Goal: Information Seeking & Learning: Learn about a topic

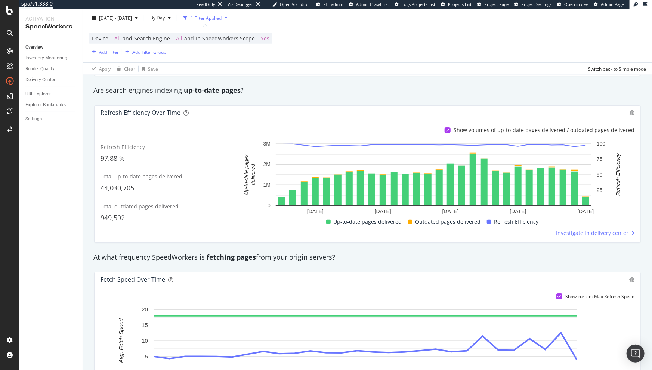
scroll to position [217, 0]
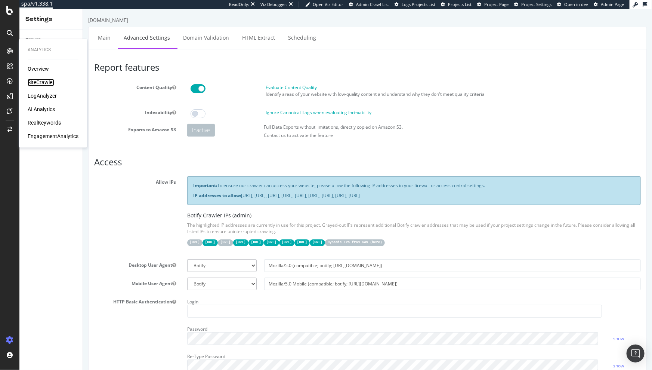
click at [40, 80] on div "SiteCrawler" at bounding box center [41, 82] width 27 height 7
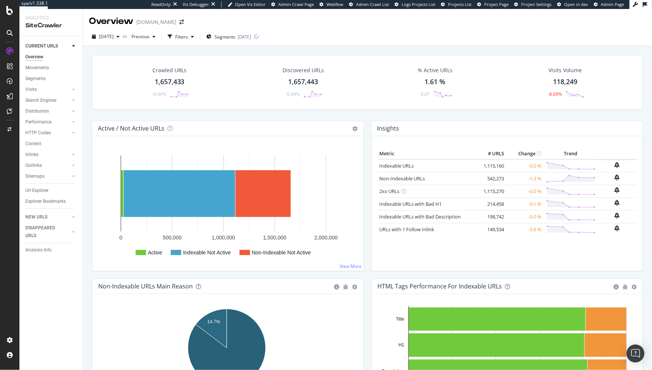
click at [37, 191] on div "Url Explorer" at bounding box center [36, 191] width 23 height 8
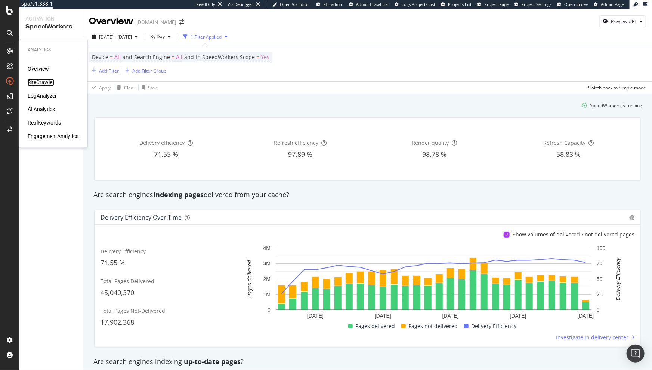
click at [43, 81] on div "SiteCrawler" at bounding box center [41, 82] width 27 height 7
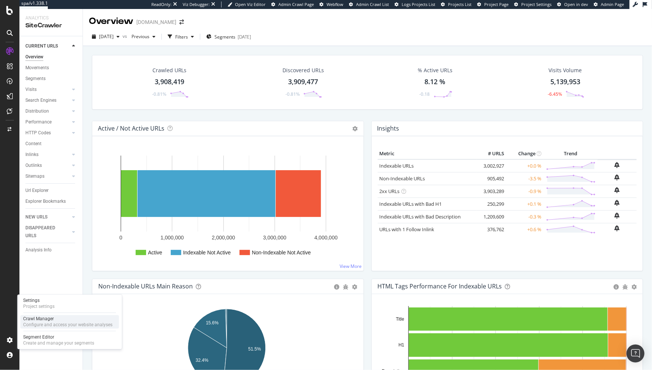
click at [43, 322] on div "Configure and access your website analyses" at bounding box center [67, 325] width 89 height 6
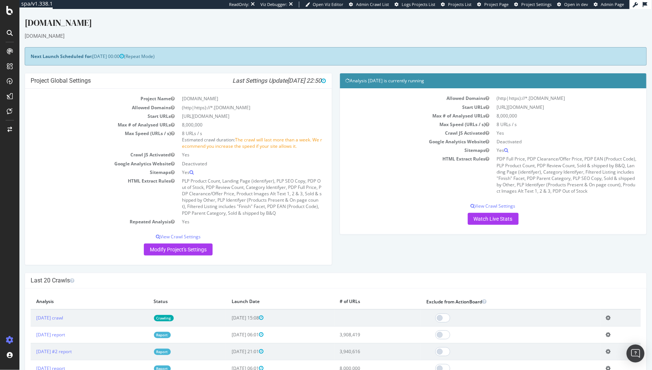
click at [371, 246] on div "Project Global Settings Last Settings Update 2025-10-06 22:50 Project Name www.…" at bounding box center [336, 173] width 630 height 200
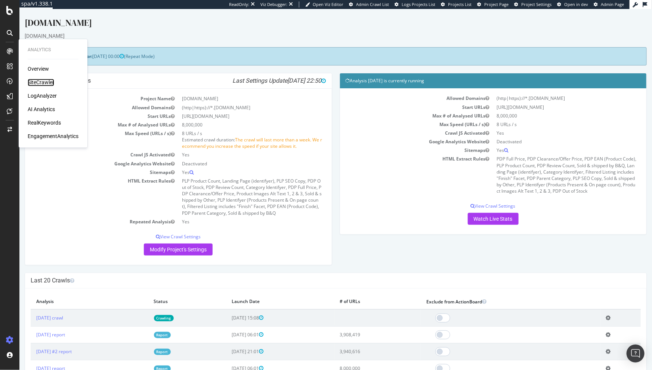
click at [35, 81] on div "SiteCrawler" at bounding box center [41, 82] width 27 height 7
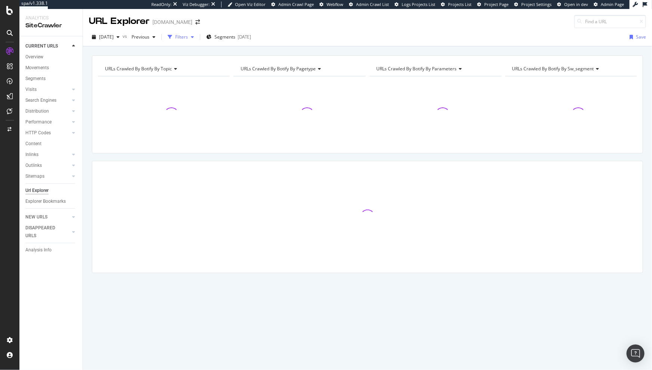
click at [197, 40] on div "Filters" at bounding box center [181, 36] width 32 height 11
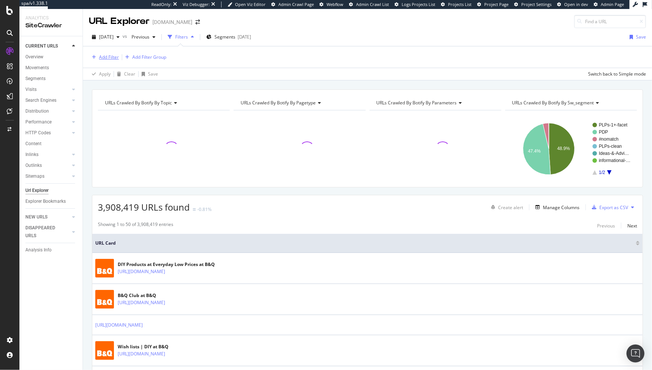
click at [105, 57] on div "Add Filter" at bounding box center [109, 57] width 20 height 6
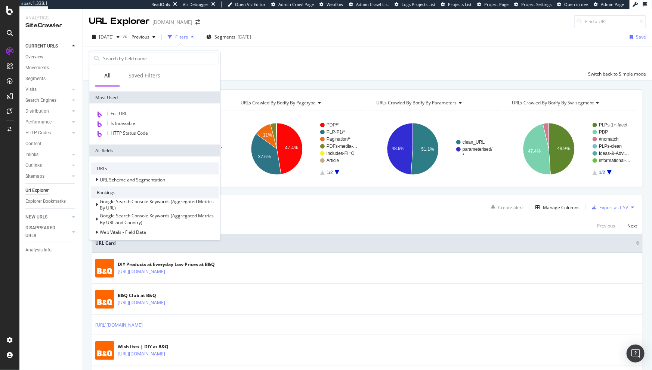
scroll to position [280, 0]
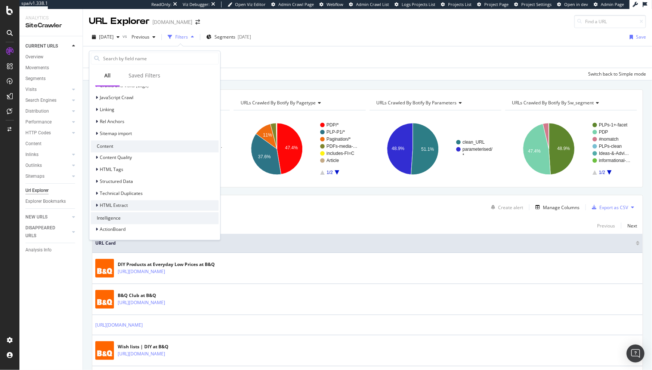
click at [126, 208] on div "HTML Extract" at bounding box center [114, 205] width 28 height 6
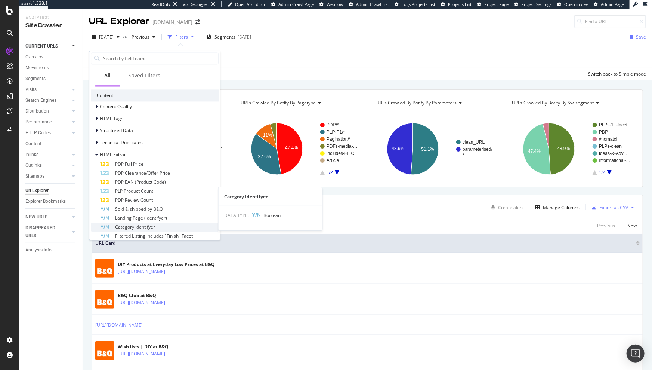
scroll to position [366, 0]
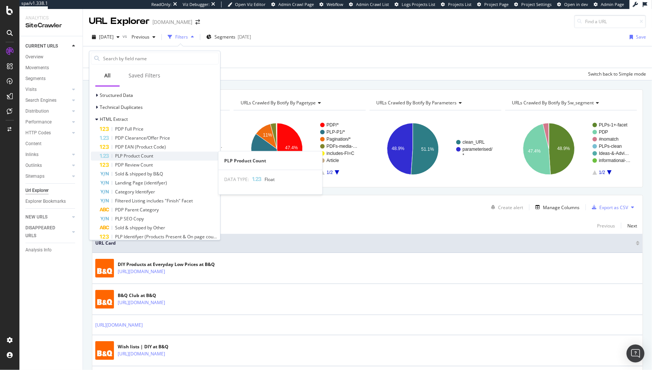
click at [145, 155] on span "PLP Product Count" at bounding box center [134, 155] width 38 height 6
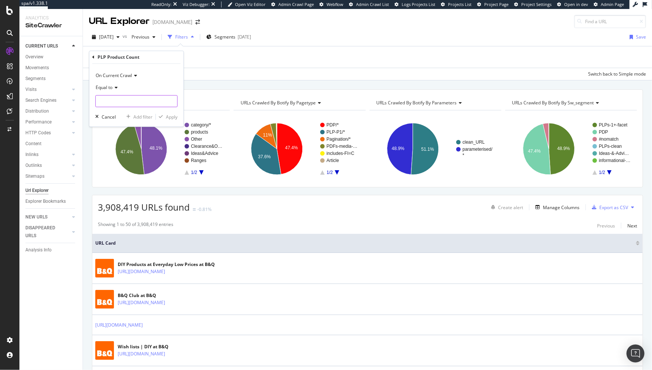
click at [113, 99] on input "number" at bounding box center [136, 101] width 82 height 12
click at [114, 87] on icon at bounding box center [115, 88] width 5 height 4
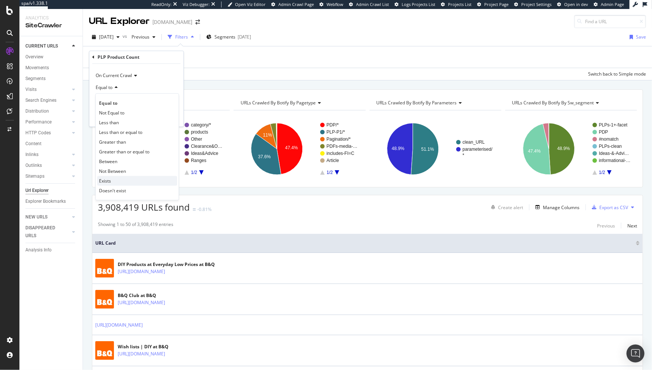
click at [117, 180] on div "Exists" at bounding box center [137, 181] width 80 height 10
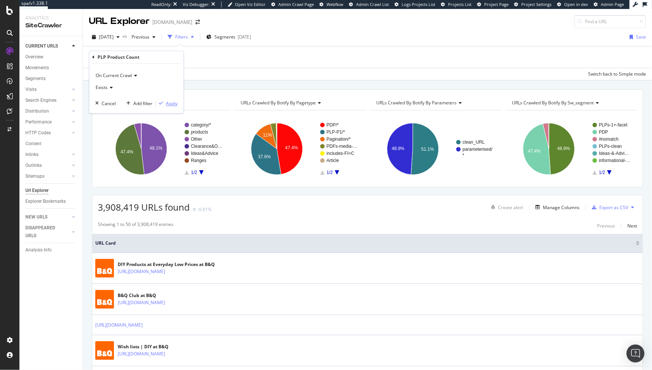
click at [167, 104] on div "Apply" at bounding box center [172, 103] width 12 height 6
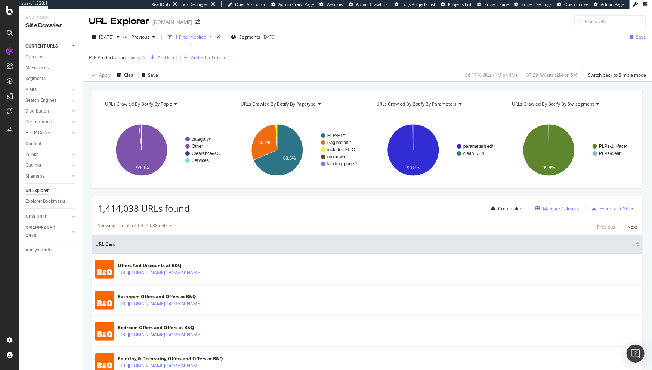
click at [557, 209] on div "Manage Columns" at bounding box center [561, 208] width 37 height 6
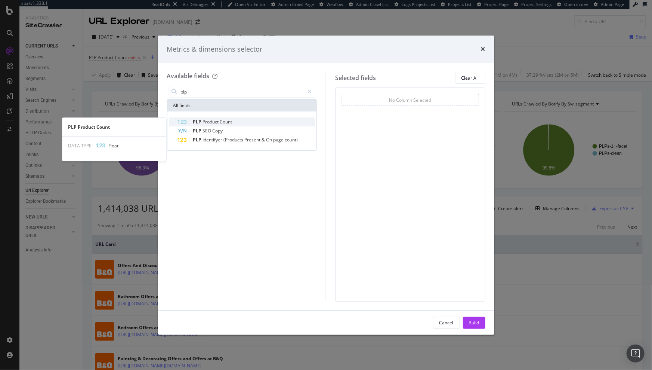
type input "plp"
click at [252, 119] on div "PLP Product Count" at bounding box center [247, 121] width 138 height 9
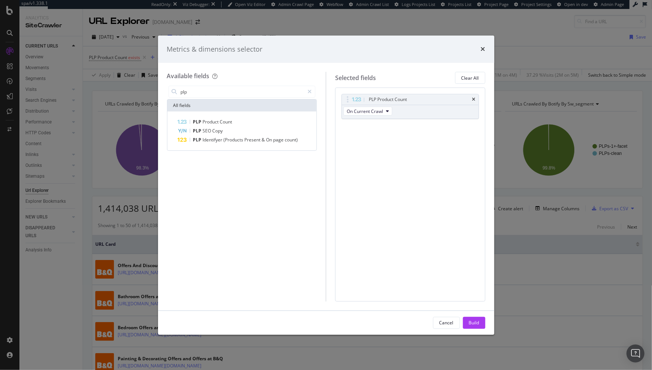
click at [475, 320] on div "Build" at bounding box center [474, 322] width 10 height 6
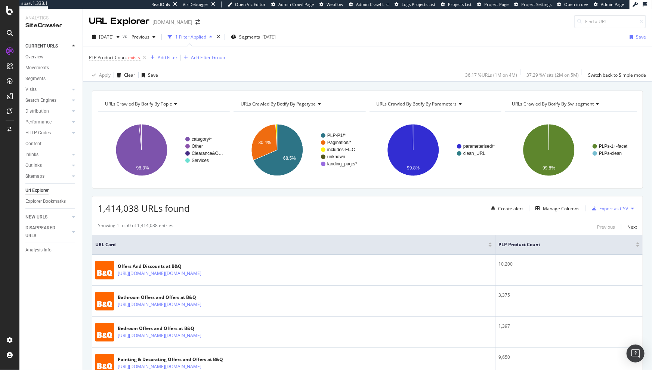
click at [633, 246] on div "PLP Product Count" at bounding box center [569, 244] width 141 height 7
click at [636, 246] on div at bounding box center [638, 246] width 4 height 2
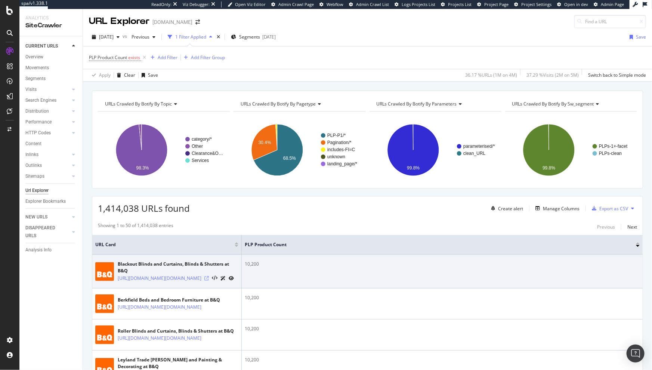
click at [209, 280] on icon at bounding box center [206, 278] width 4 height 4
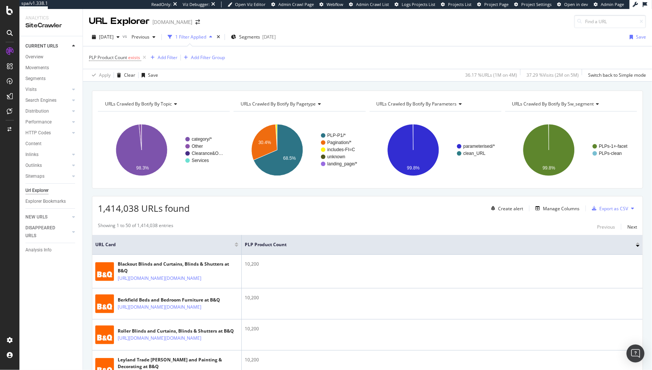
click at [636, 243] on div at bounding box center [638, 243] width 4 height 2
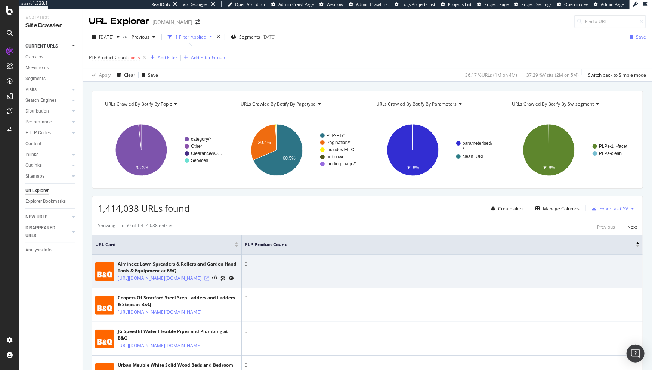
click at [209, 280] on icon at bounding box center [206, 278] width 4 height 4
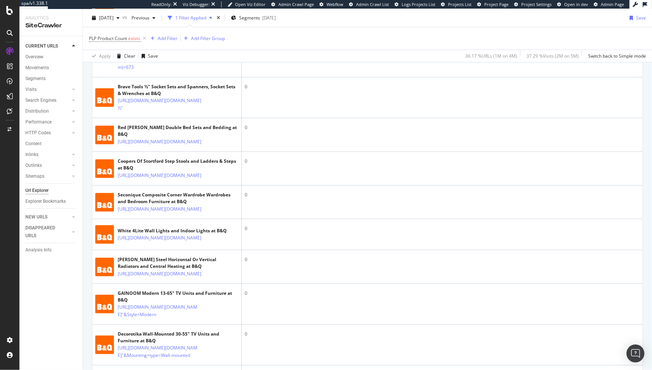
scroll to position [3, 0]
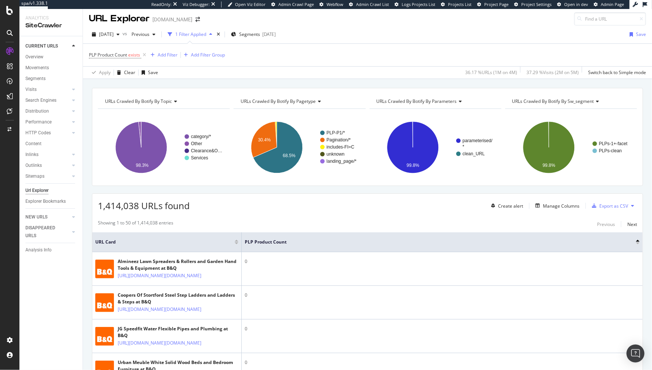
click at [636, 243] on div at bounding box center [638, 243] width 4 height 2
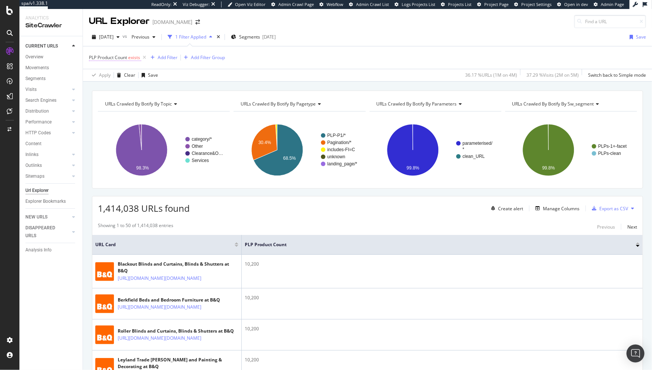
click at [134, 57] on span "exists" at bounding box center [134, 57] width 12 height 6
click at [104, 86] on span "Exists" at bounding box center [102, 87] width 12 height 6
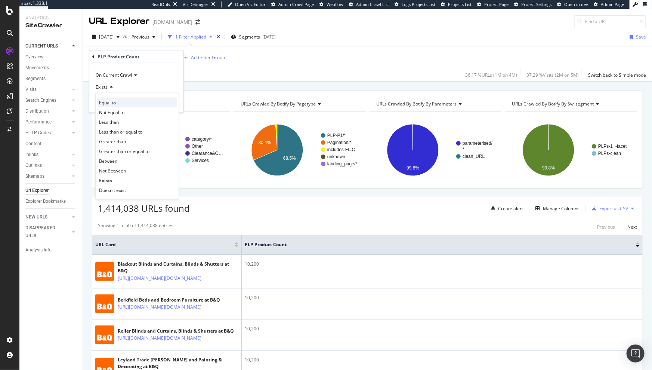
click at [113, 102] on span "Equal to" at bounding box center [107, 102] width 17 height 6
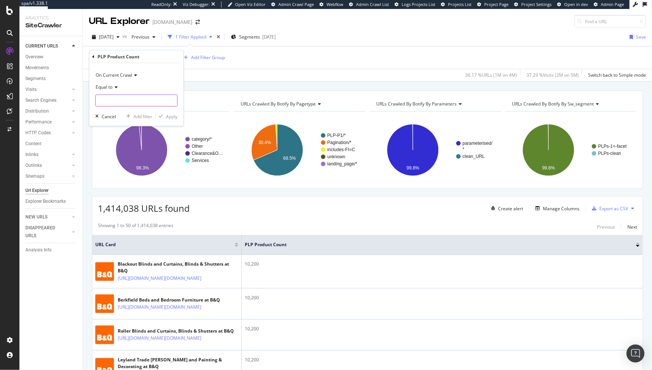
click at [117, 94] on div "Equal to" at bounding box center [136, 93] width 82 height 25
click at [118, 97] on input "number" at bounding box center [136, 101] width 82 height 12
type input "12"
click at [174, 116] on div "Apply" at bounding box center [172, 116] width 12 height 6
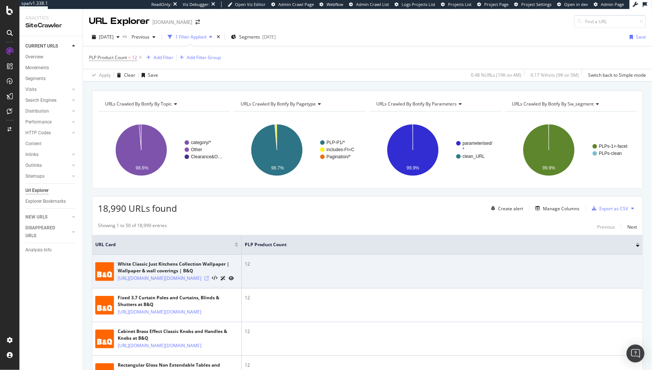
click at [209, 280] on icon at bounding box center [206, 278] width 4 height 4
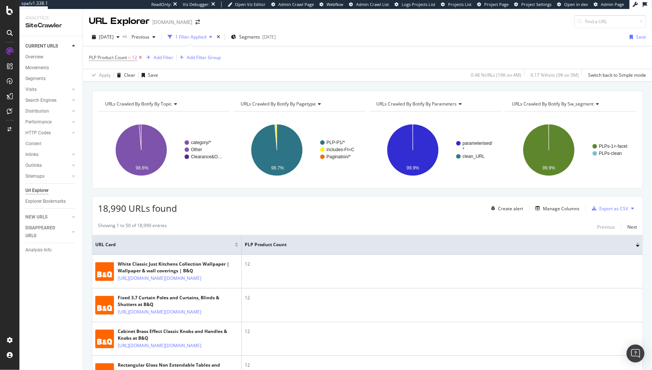
click at [142, 58] on icon at bounding box center [140, 57] width 6 height 7
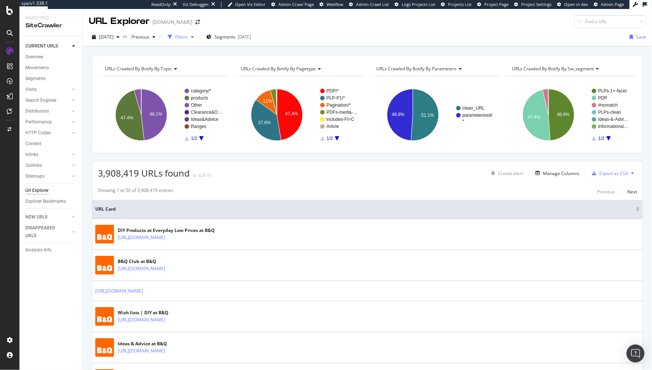
click at [188, 37] on div "Filters" at bounding box center [181, 37] width 13 height 6
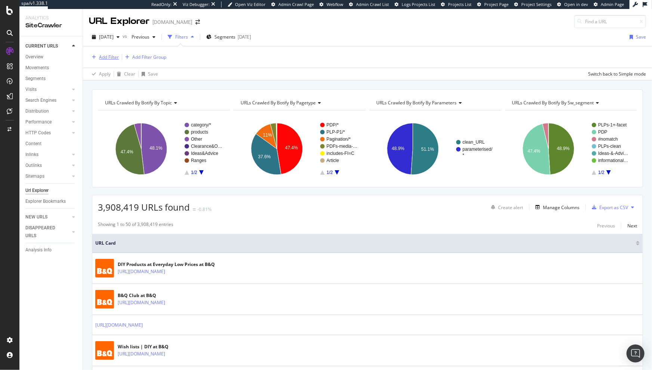
click at [108, 58] on div "Add Filter" at bounding box center [109, 57] width 20 height 6
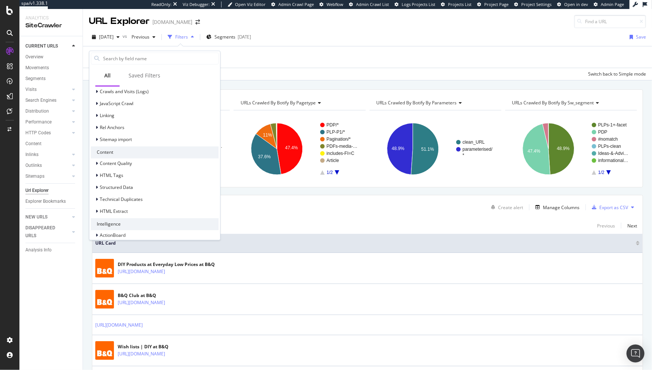
scroll to position [280, 0]
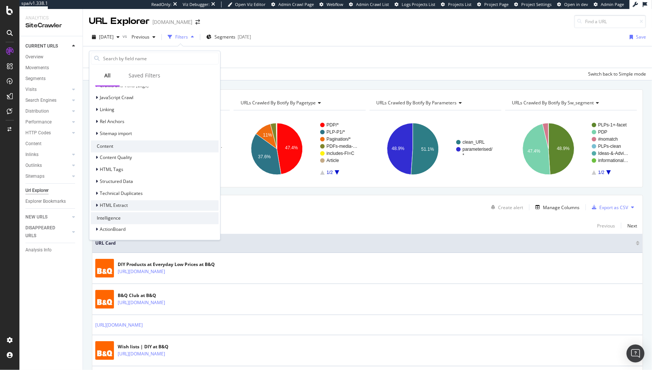
click at [108, 204] on span "HTML Extract" at bounding box center [114, 205] width 28 height 6
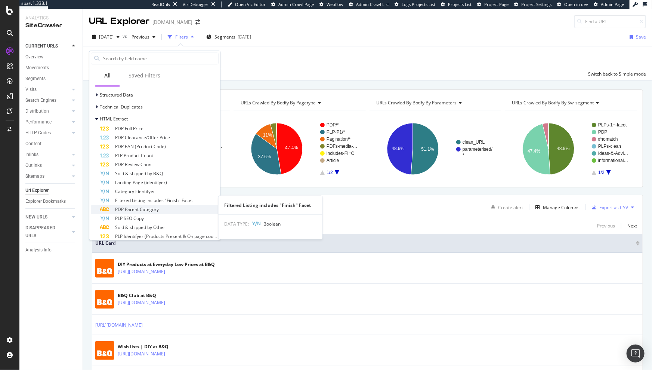
scroll to position [367, 0]
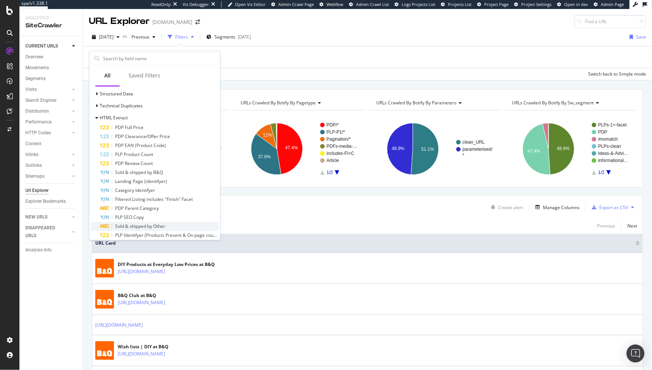
click at [142, 224] on span "Sold & shipped by Other" at bounding box center [140, 226] width 50 height 6
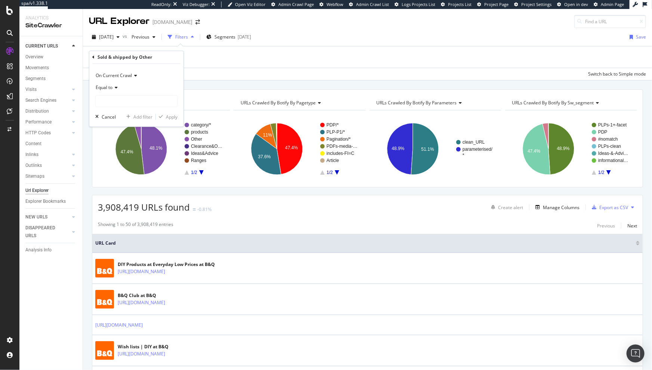
click at [111, 87] on span "Equal to" at bounding box center [104, 87] width 17 height 6
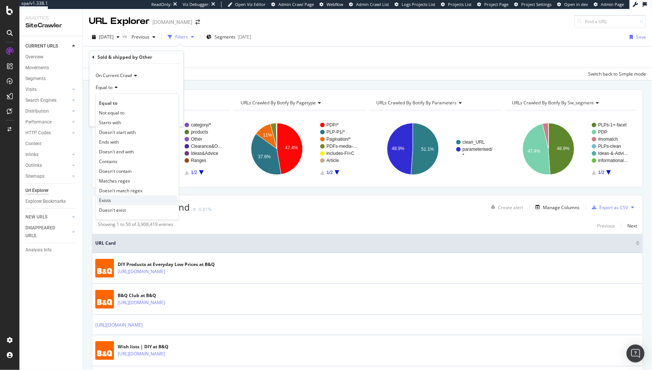
click at [123, 202] on div "Exists" at bounding box center [137, 200] width 80 height 10
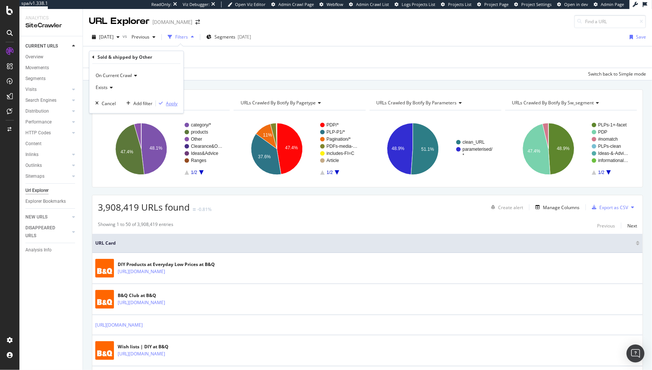
click at [169, 102] on div "Apply" at bounding box center [172, 103] width 12 height 6
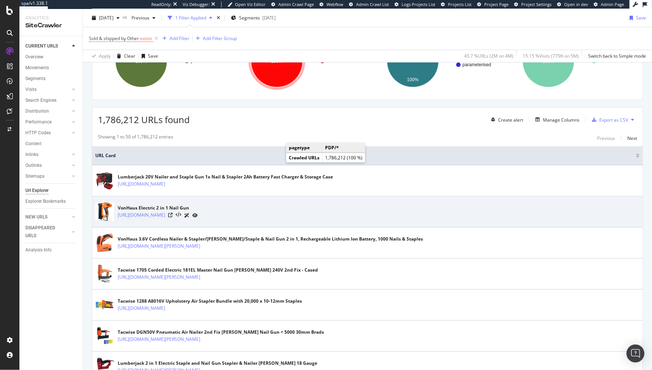
scroll to position [122, 0]
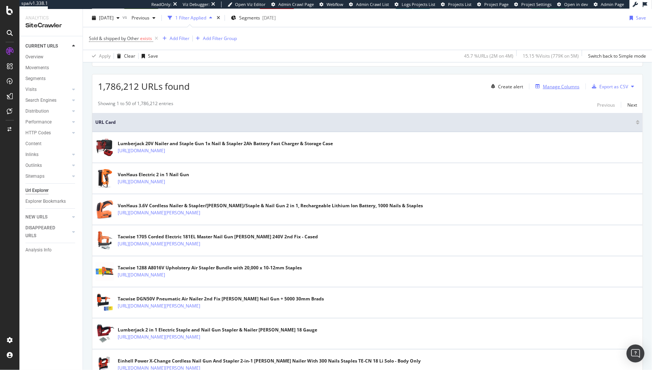
click at [548, 86] on div "Manage Columns" at bounding box center [561, 86] width 37 height 6
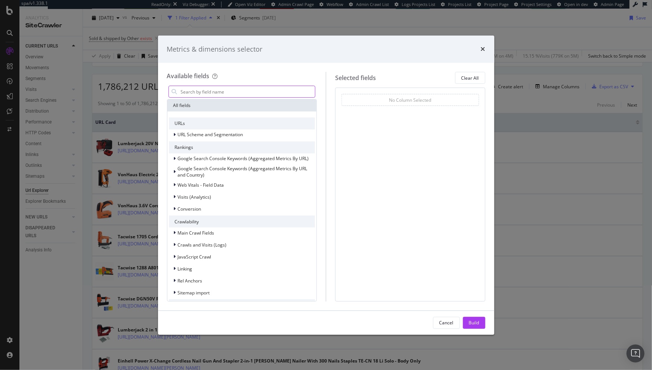
click at [210, 90] on input "modal" at bounding box center [247, 91] width 135 height 11
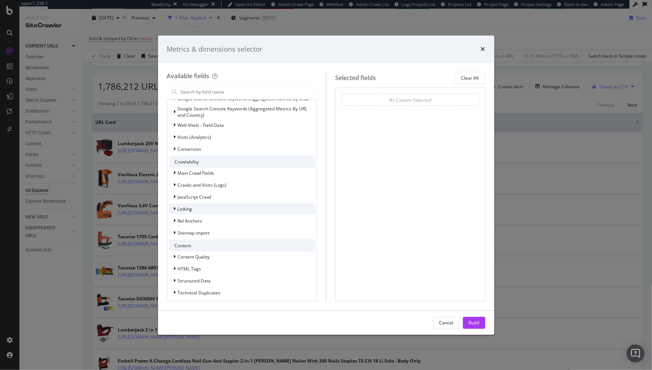
scroll to position [72, 0]
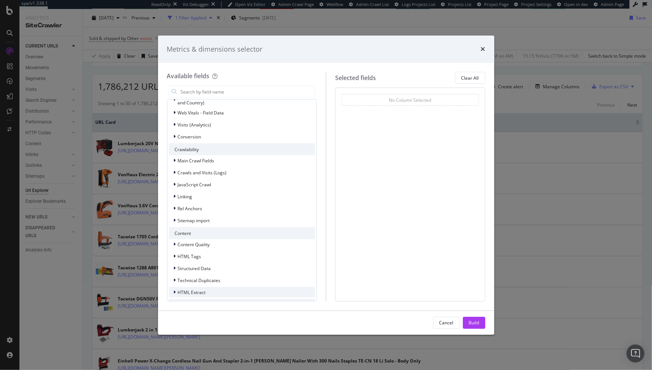
click at [175, 290] on icon "modal" at bounding box center [175, 292] width 2 height 4
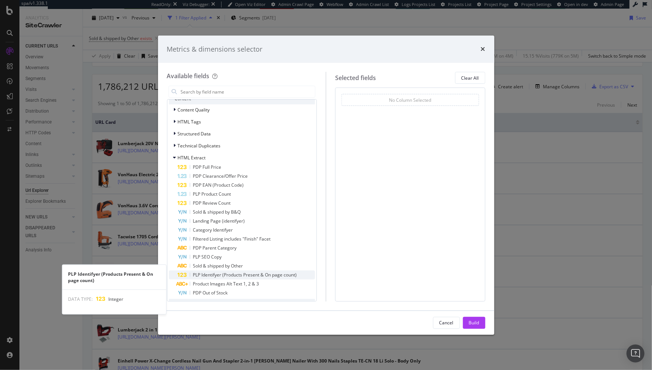
scroll to position [216, 0]
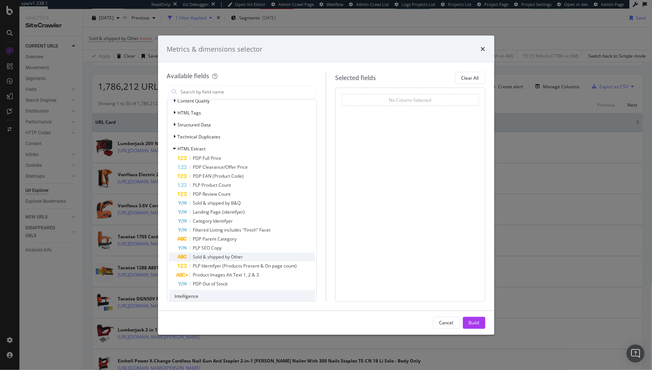
click at [230, 253] on span "Sold & shipped by Other" at bounding box center [218, 256] width 50 height 6
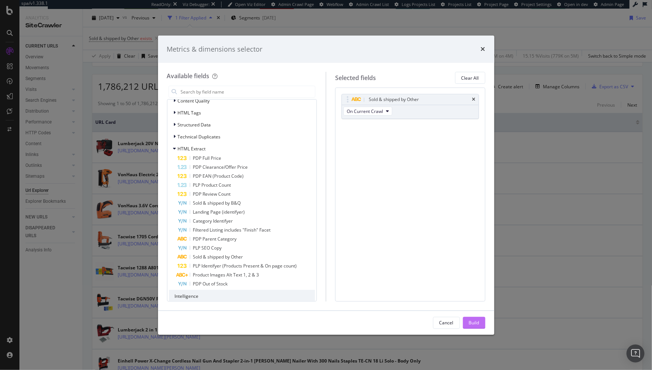
click at [474, 321] on div "Build" at bounding box center [474, 322] width 10 height 6
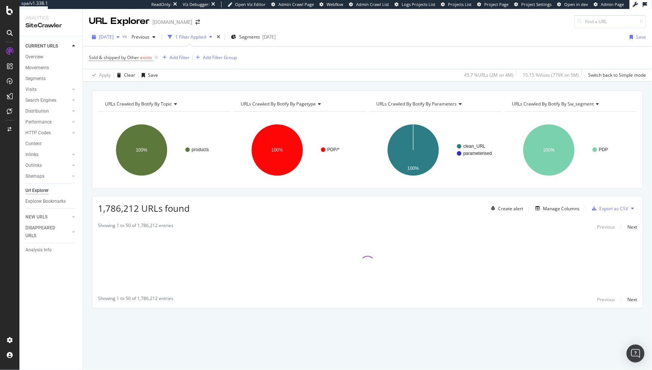
click at [120, 33] on div "2025 Sep. 26th" at bounding box center [106, 36] width 34 height 11
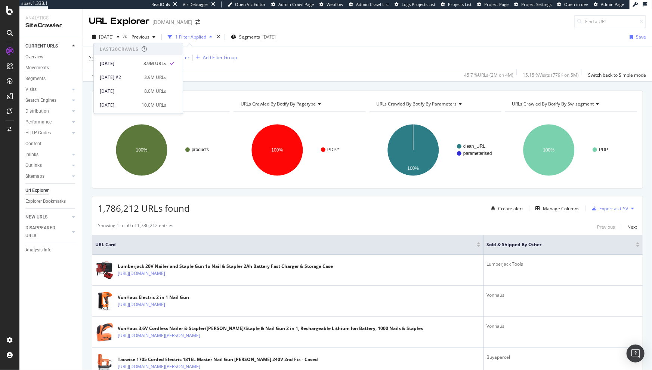
click at [410, 35] on div "2025 Sep. 26th vs Previous 1 Filter Applied Segments 2025-08-12 Save" at bounding box center [367, 38] width 569 height 15
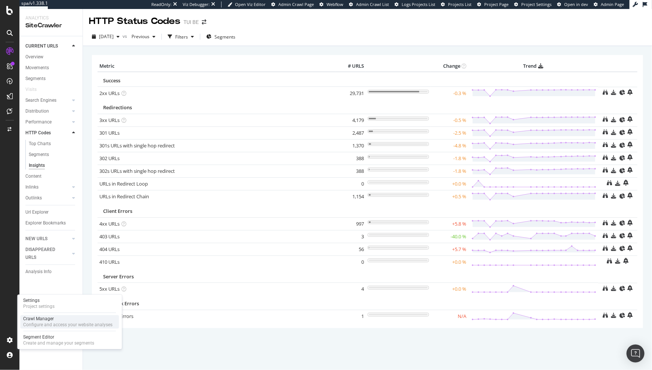
click at [47, 320] on div "Crawl Manager" at bounding box center [67, 319] width 89 height 6
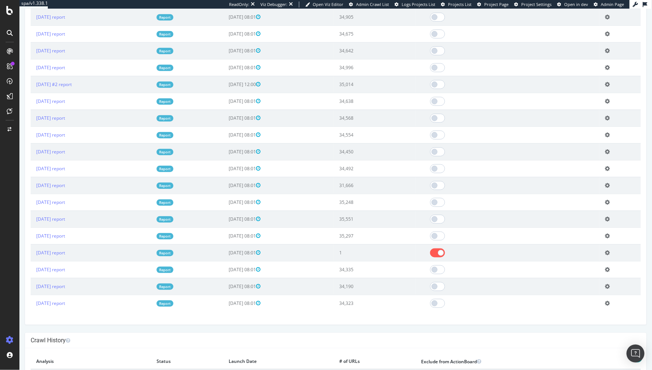
scroll to position [277, 0]
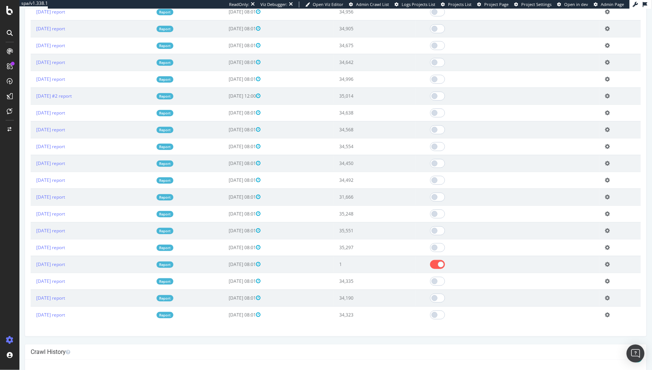
click at [606, 195] on icon at bounding box center [607, 197] width 5 height 6
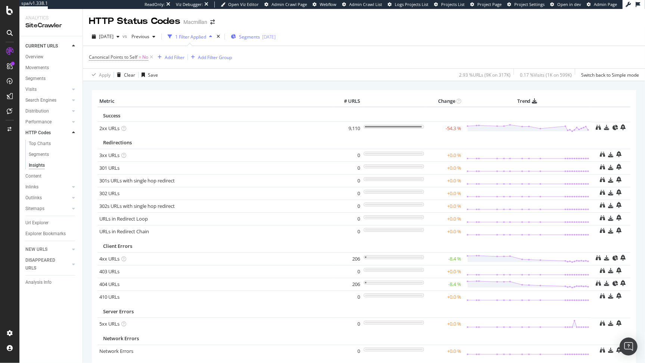
click at [260, 34] on span "Segments" at bounding box center [249, 37] width 21 height 6
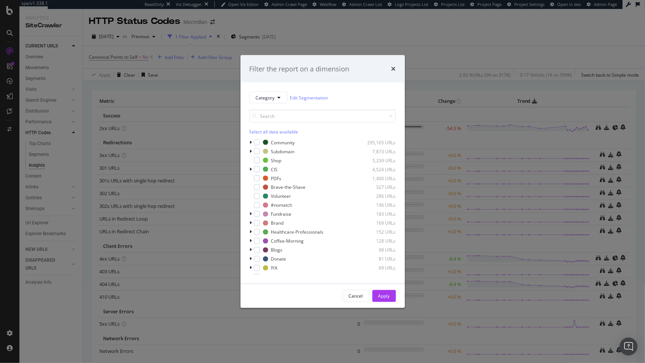
click at [258, 131] on div "Select all data available" at bounding box center [323, 132] width 147 height 6
click at [257, 141] on icon "modal" at bounding box center [256, 143] width 3 height 4
click at [388, 290] on div "Cancel Apply" at bounding box center [323, 296] width 164 height 24
click at [386, 296] on div "Apply" at bounding box center [385, 296] width 12 height 6
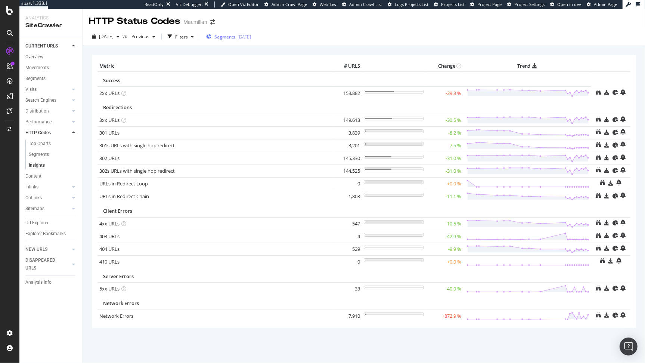
click at [235, 38] on span "Segments" at bounding box center [225, 37] width 21 height 6
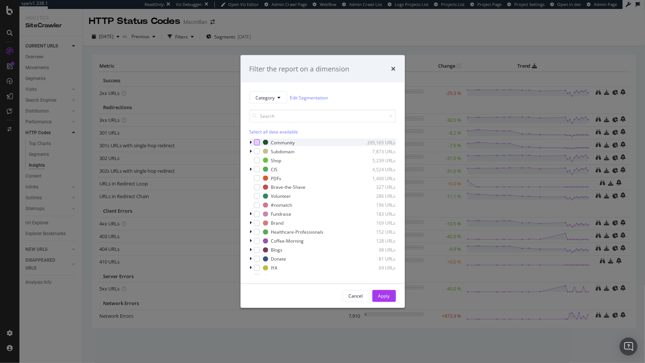
click at [258, 141] on div "modal" at bounding box center [257, 142] width 6 height 6
click at [259, 131] on div "Select all data available" at bounding box center [323, 132] width 147 height 6
click at [256, 143] on icon "modal" at bounding box center [256, 143] width 3 height 4
click at [388, 299] on div "Apply" at bounding box center [385, 295] width 12 height 11
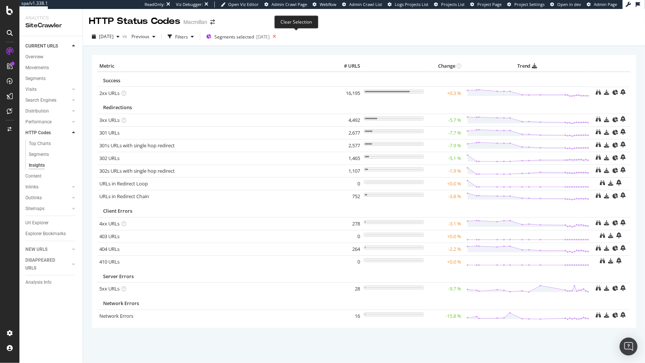
click at [279, 36] on icon at bounding box center [274, 36] width 9 height 10
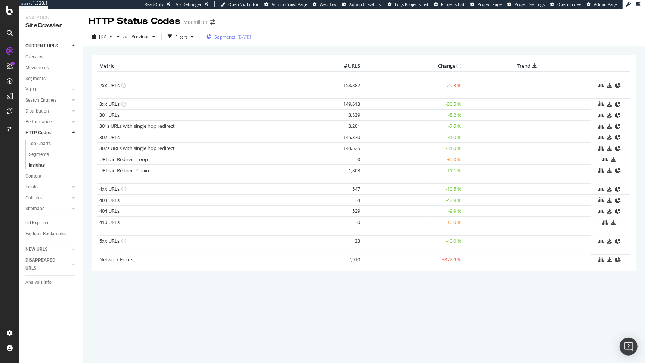
click at [235, 36] on span "Segments" at bounding box center [225, 37] width 21 height 6
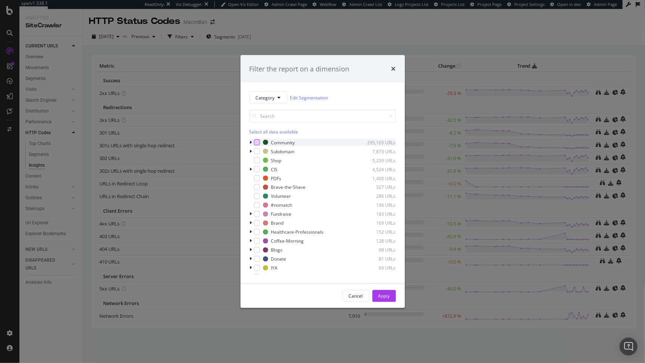
click at [258, 143] on div "modal" at bounding box center [257, 142] width 6 height 6
click at [384, 295] on div "Apply" at bounding box center [385, 296] width 12 height 6
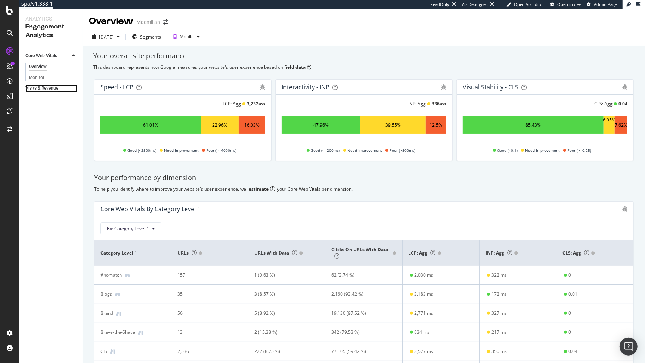
click at [40, 90] on div "Visits & Revenue" at bounding box center [41, 88] width 33 height 8
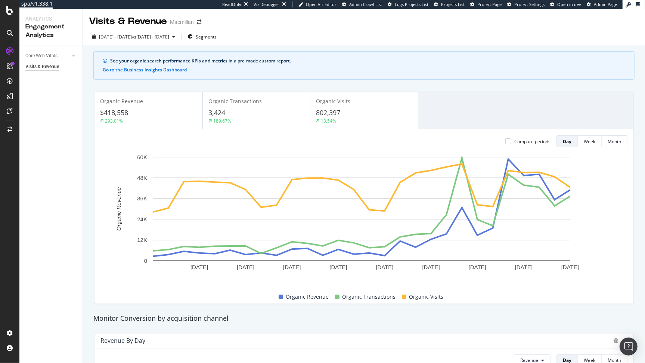
click at [555, 16] on div "Visits & Revenue Macmillan" at bounding box center [364, 18] width 563 height 19
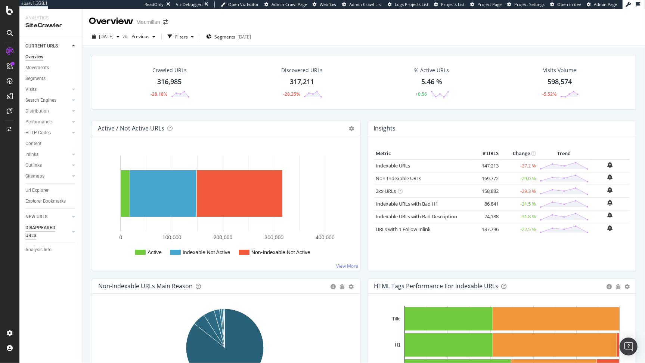
click at [40, 229] on div "DISAPPEARED URLS" at bounding box center [44, 232] width 38 height 16
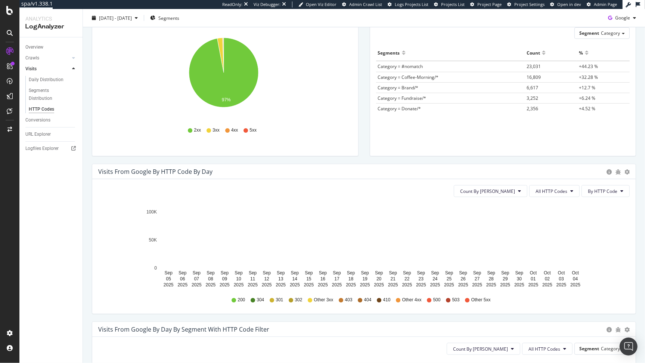
scroll to position [97, 0]
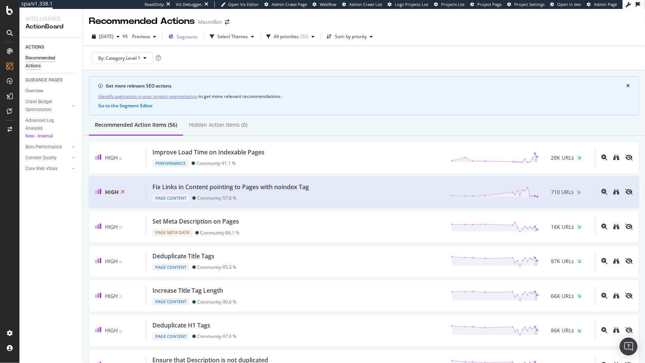
click at [198, 36] on span "Segments" at bounding box center [187, 37] width 21 height 6
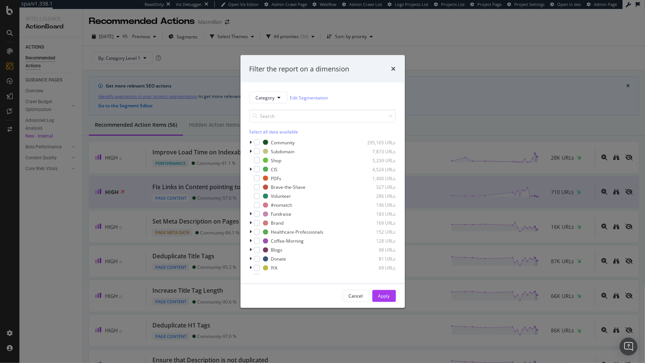
click at [257, 131] on div "Select all data available" at bounding box center [323, 132] width 147 height 6
click at [258, 142] on icon "modal" at bounding box center [256, 143] width 3 height 4
click at [382, 298] on div "Apply" at bounding box center [385, 296] width 12 height 6
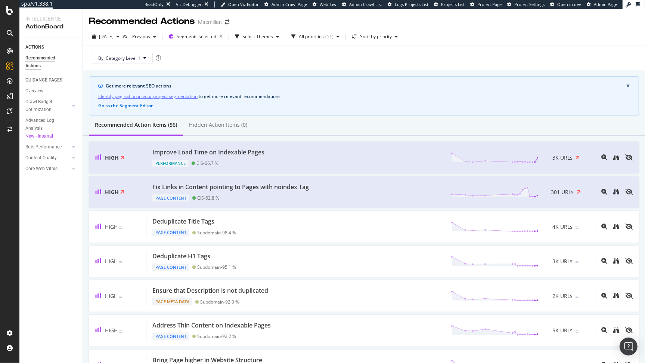
click at [528, 44] on div "2025 Oct. 3rd vs Previous Segments selected Select Themes All priorities ( 51 )…" at bounding box center [364, 38] width 563 height 15
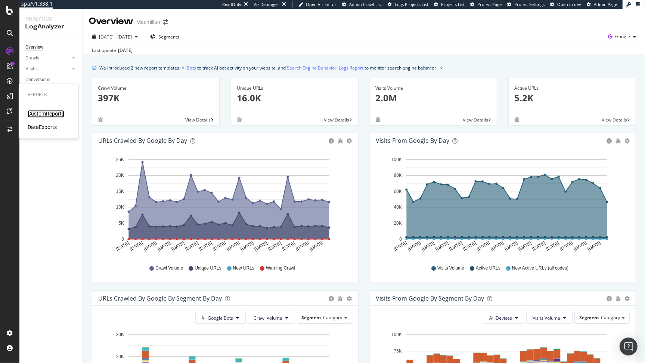
click at [38, 114] on div "CustomReports" at bounding box center [46, 113] width 37 height 7
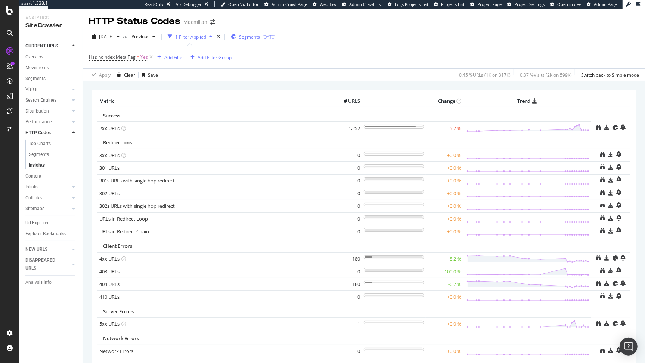
click at [275, 40] on div "Segments 2025-08-12" at bounding box center [253, 36] width 45 height 11
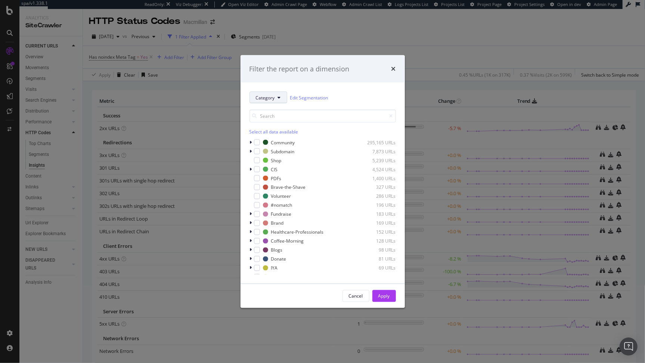
click at [279, 100] on button "Category" at bounding box center [269, 98] width 38 height 12
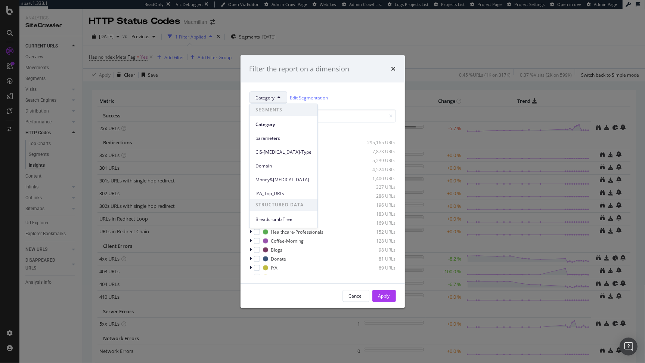
click at [330, 80] on div "Filter the report on a dimension" at bounding box center [323, 69] width 164 height 28
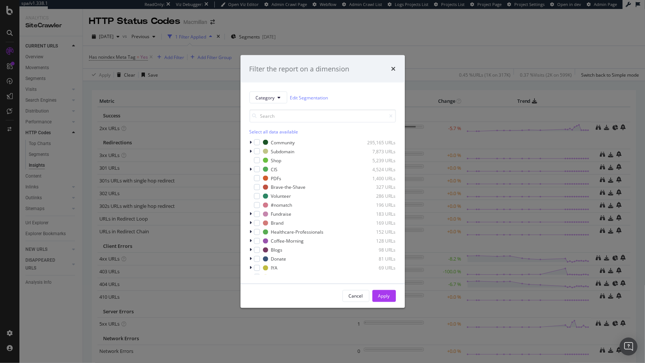
click at [261, 131] on div "Select all data available" at bounding box center [323, 132] width 147 height 6
click at [255, 139] on div "modal" at bounding box center [257, 142] width 6 height 6
click at [390, 295] on div "Apply" at bounding box center [385, 296] width 12 height 6
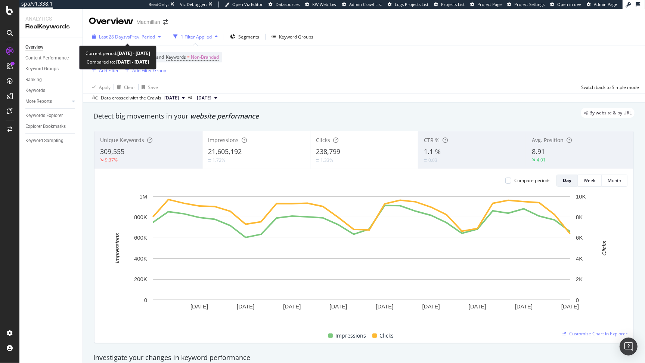
click at [153, 37] on span "vs Prev. Period" at bounding box center [141, 37] width 30 height 6
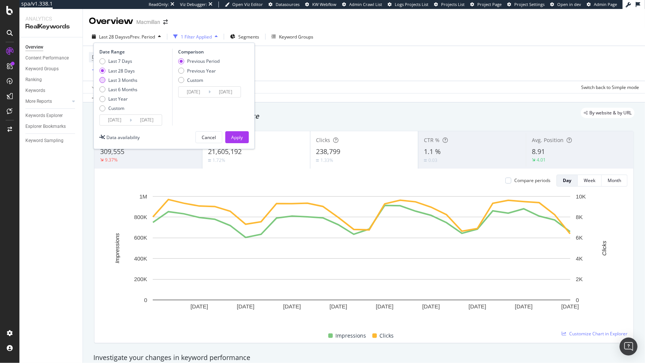
click at [127, 78] on div "Last 3 Months" at bounding box center [122, 80] width 29 height 6
type input "2025/07/05"
type input "2025/04/04"
type input "2025/07/04"
click at [229, 133] on button "Apply" at bounding box center [237, 137] width 24 height 12
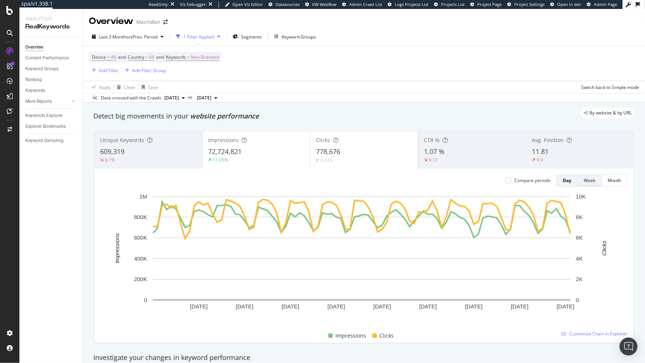
click at [588, 182] on div "Week" at bounding box center [590, 180] width 12 height 6
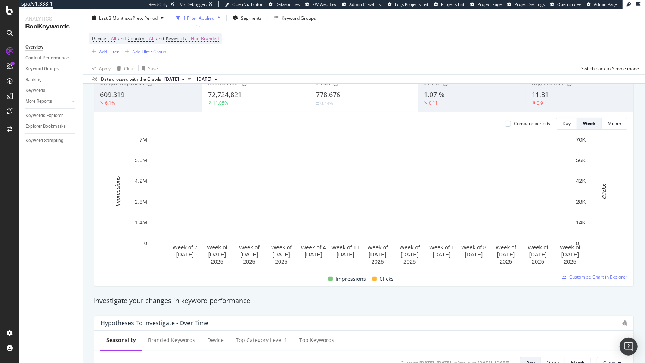
scroll to position [21, 0]
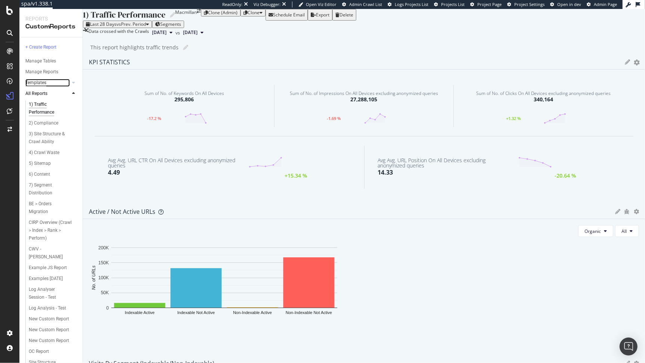
click at [38, 81] on div "Templates" at bounding box center [35, 83] width 21 height 8
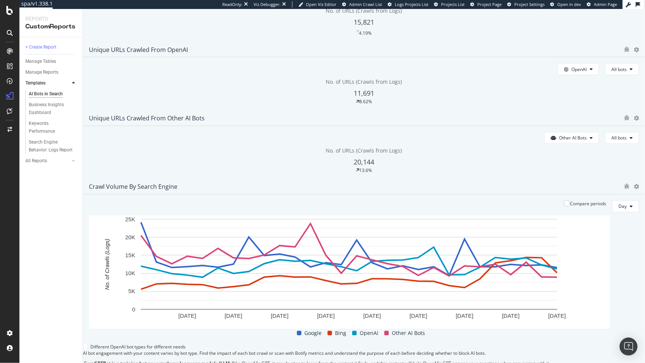
scroll to position [228, 0]
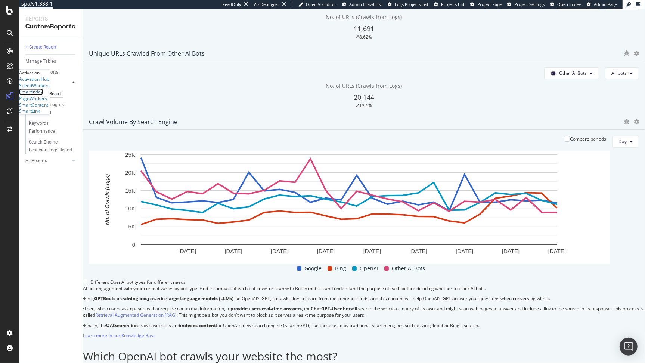
click at [43, 95] on div "SmartIndex" at bounding box center [31, 92] width 24 height 6
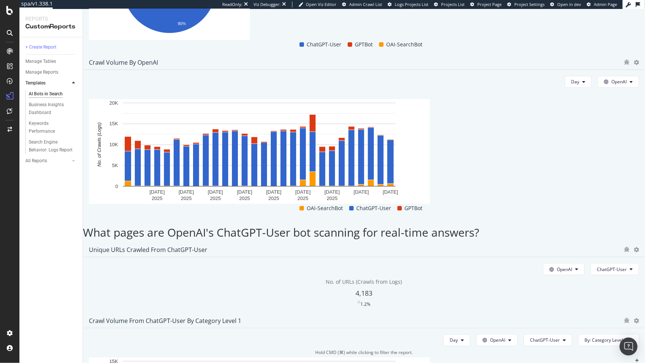
scroll to position [624, 0]
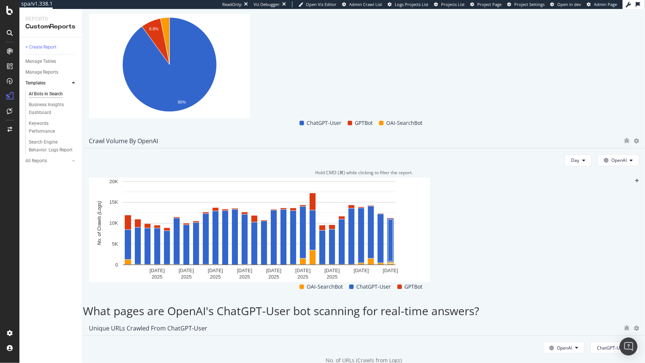
click at [430, 178] on rect "A chart." at bounding box center [259, 230] width 341 height 105
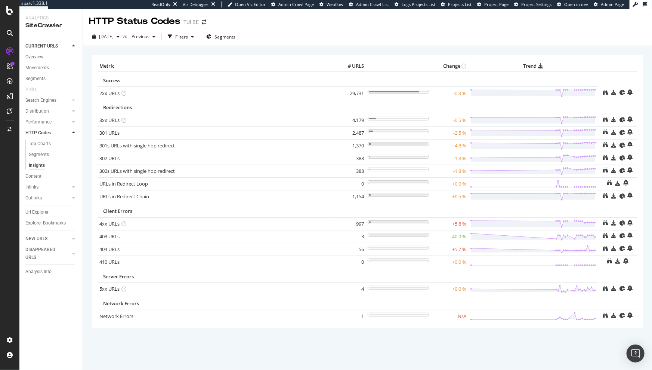
click at [302, 52] on div "× Metric # URLS Change Trend Success 2xx URLs × Close Chart - API Requests List…" at bounding box center [367, 201] width 551 height 304
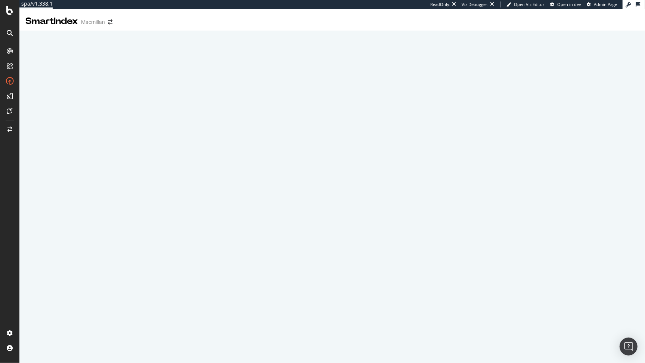
click at [544, 24] on div "SmartIndex Macmillan" at bounding box center [332, 18] width 626 height 19
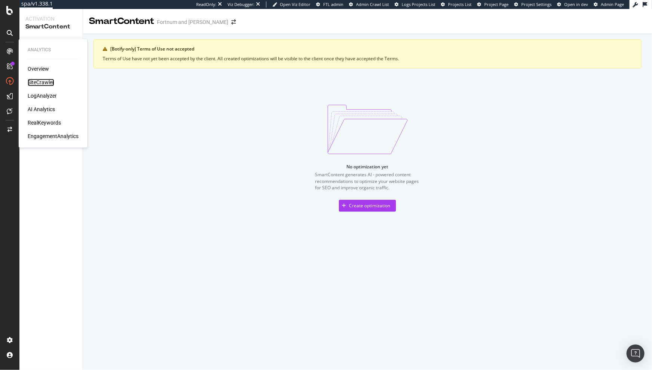
click at [43, 80] on div "SiteCrawler" at bounding box center [41, 82] width 27 height 7
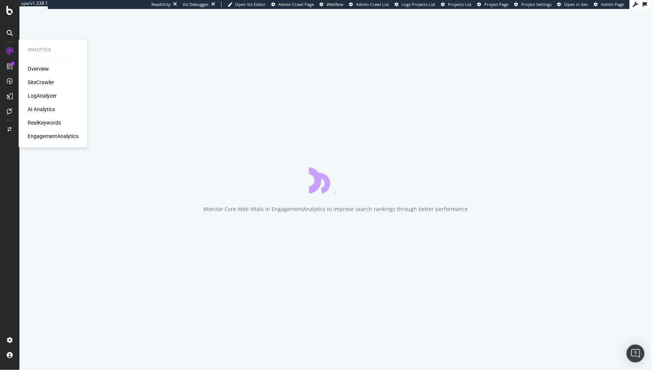
click at [43, 125] on div "RealKeywords" at bounding box center [44, 122] width 33 height 7
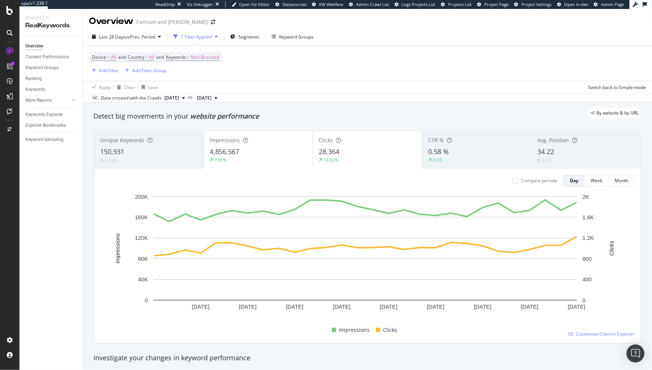
click at [445, 76] on div "Device = All and Country = All and Keywords = Non-Branded Add Filter Add Filter…" at bounding box center [367, 63] width 557 height 35
